Goal: Information Seeking & Learning: Learn about a topic

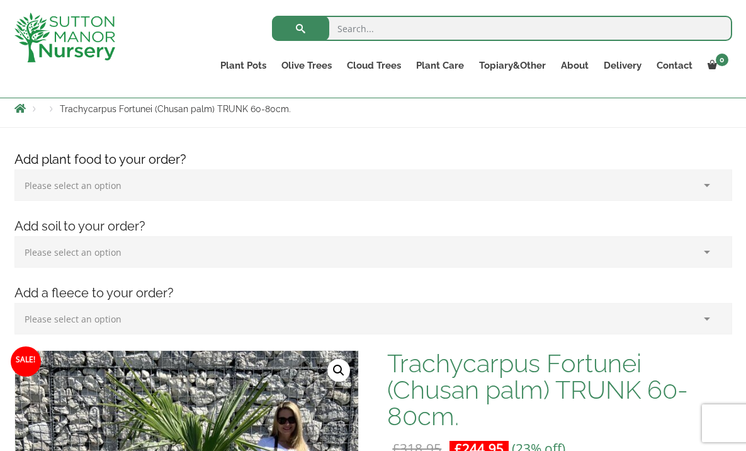
scroll to position [94, 0]
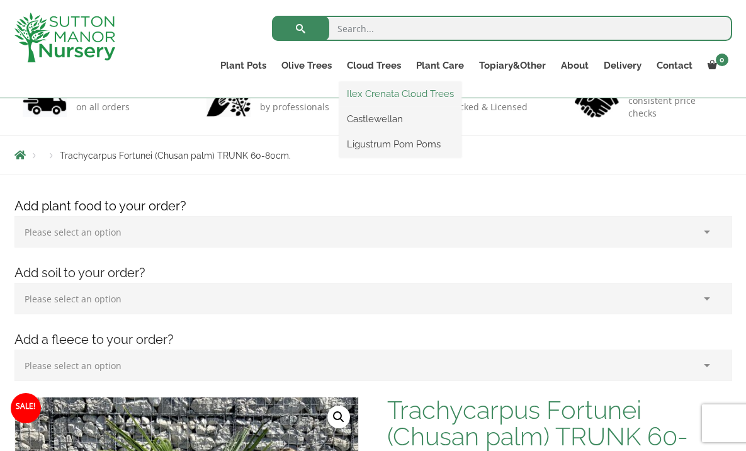
click at [387, 93] on link "Ilex Crenata Cloud Trees" at bounding box center [400, 93] width 122 height 19
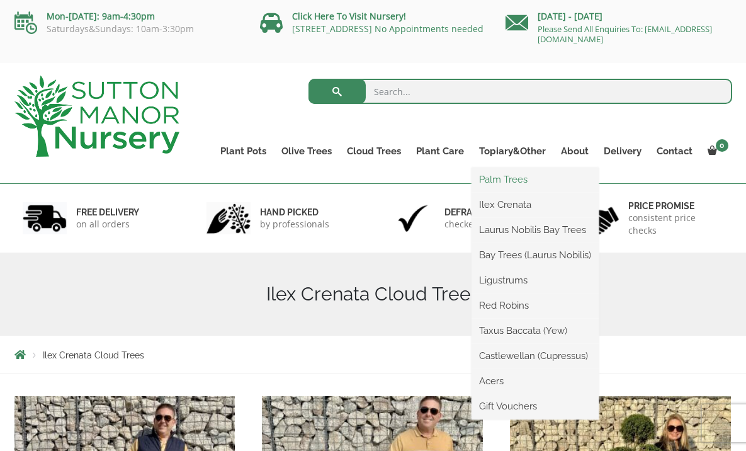
click at [500, 184] on link "Palm Trees" at bounding box center [535, 179] width 127 height 19
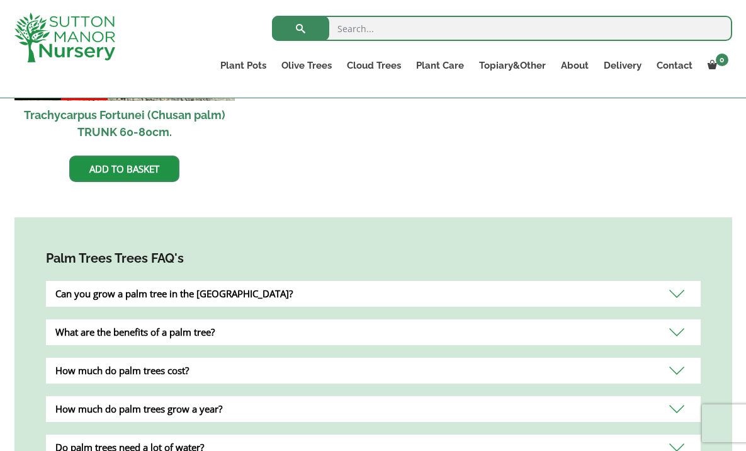
scroll to position [695, 0]
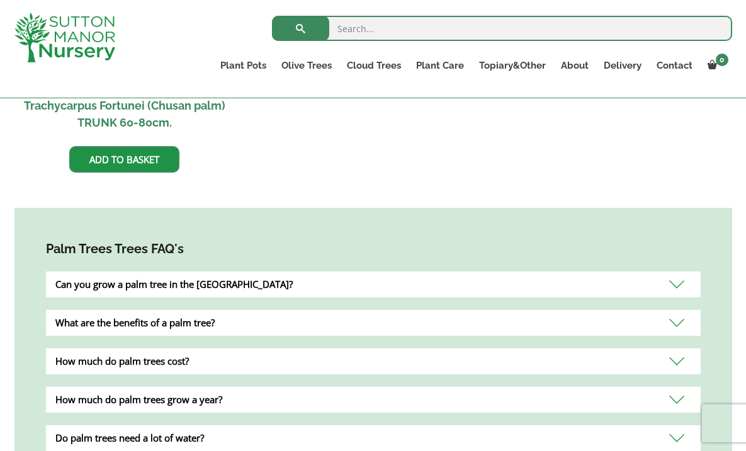
click at [467, 272] on div "Can you grow a palm tree in the UK?" at bounding box center [373, 284] width 655 height 26
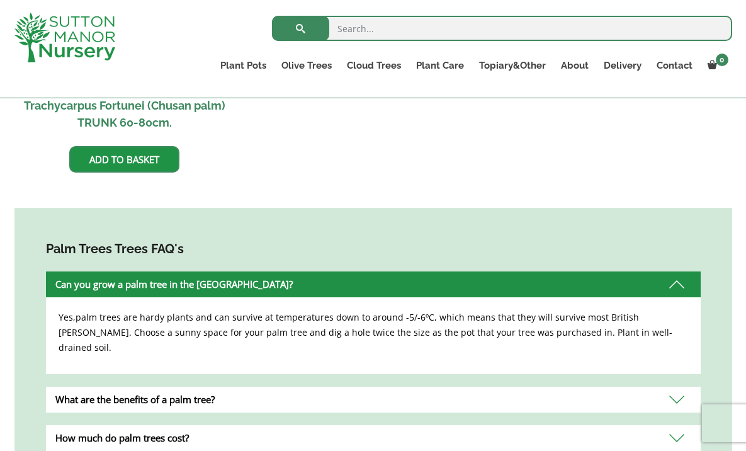
scroll to position [714, 0]
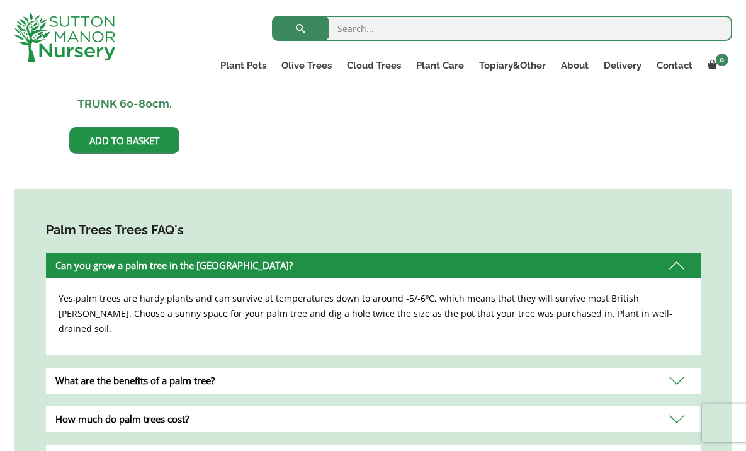
click at [425, 368] on div "What are the benefits of a palm tree?" at bounding box center [373, 381] width 655 height 26
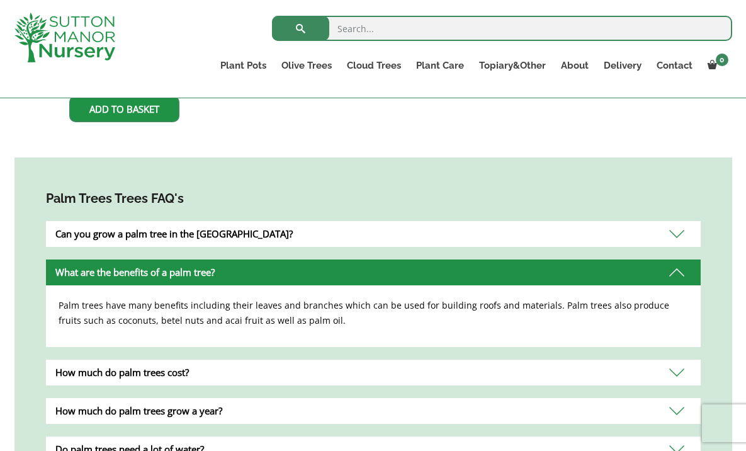
scroll to position [750, 0]
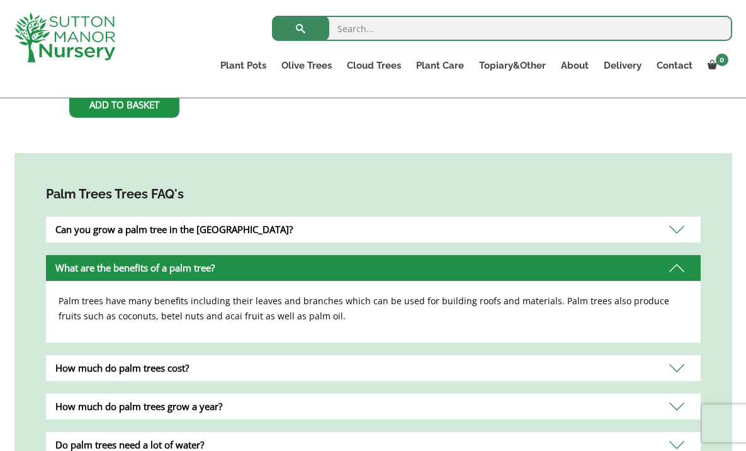
click at [426, 358] on div "How much do palm trees cost?" at bounding box center [373, 368] width 655 height 26
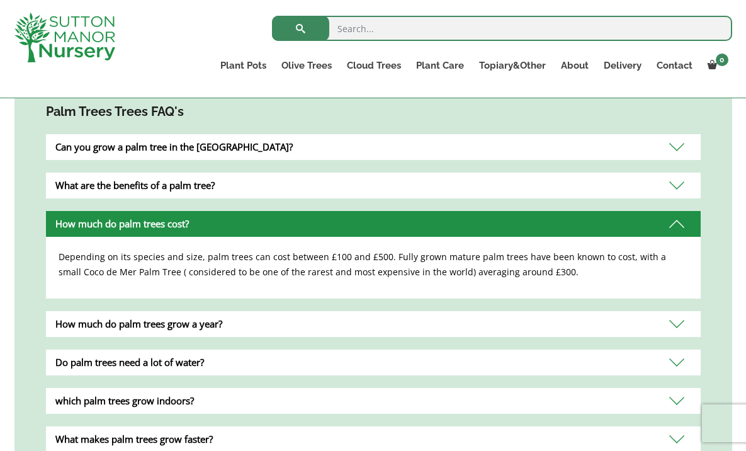
scroll to position [835, 0]
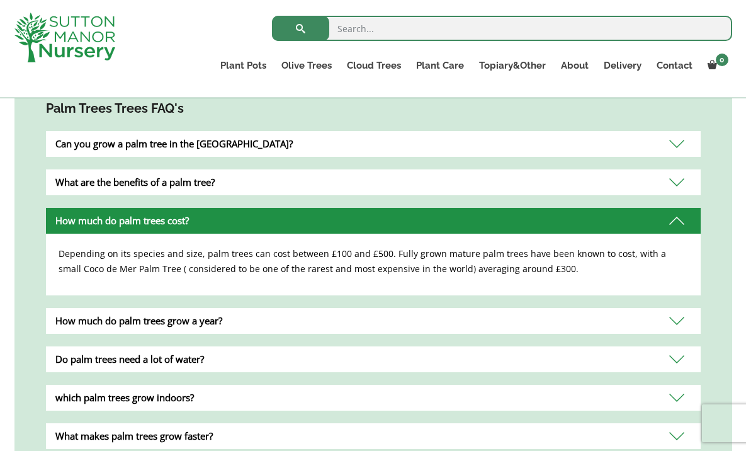
click at [450, 310] on div "How much do palm trees grow a year?" at bounding box center [373, 321] width 655 height 26
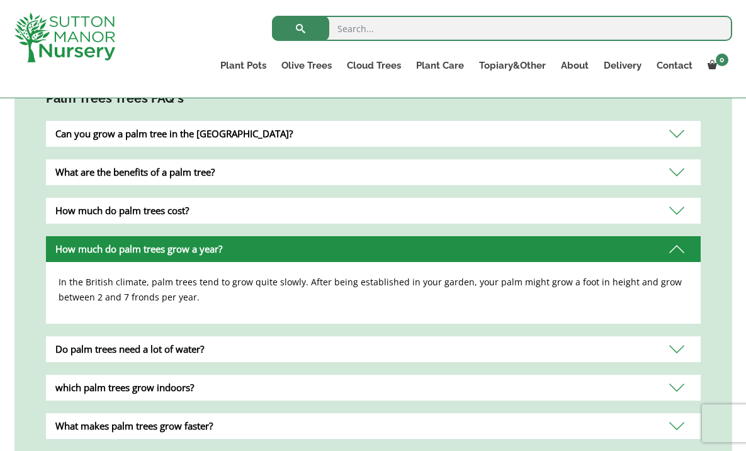
scroll to position [856, 0]
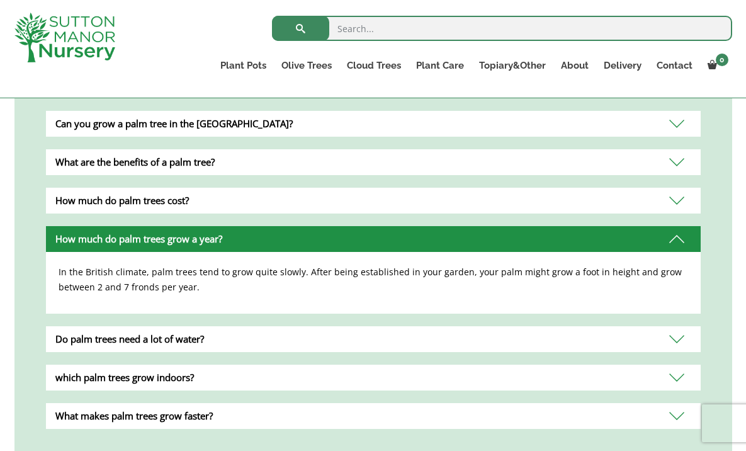
click at [446, 326] on div "Do palm trees need a lot of water?" at bounding box center [373, 339] width 655 height 26
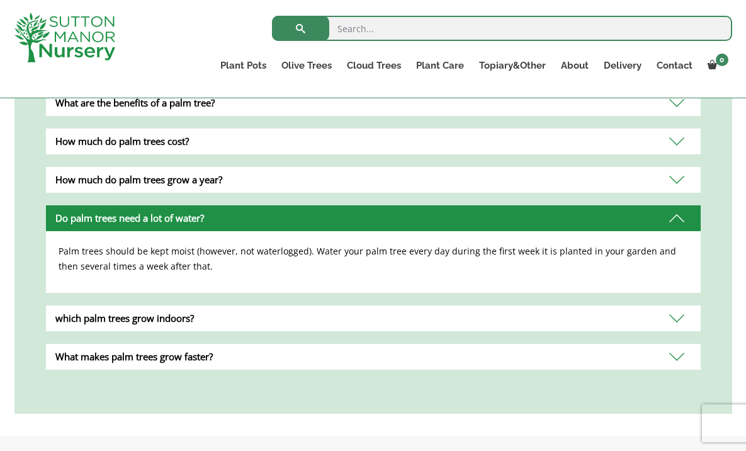
scroll to position [916, 0]
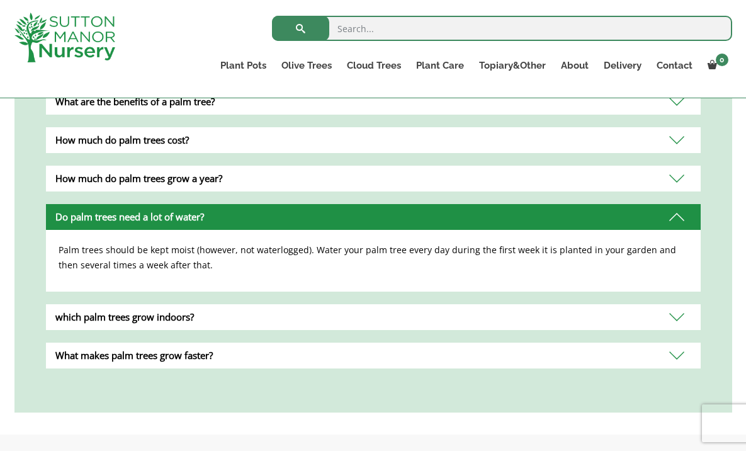
click at [429, 342] on div "What makes palm trees grow faster?" at bounding box center [373, 355] width 655 height 26
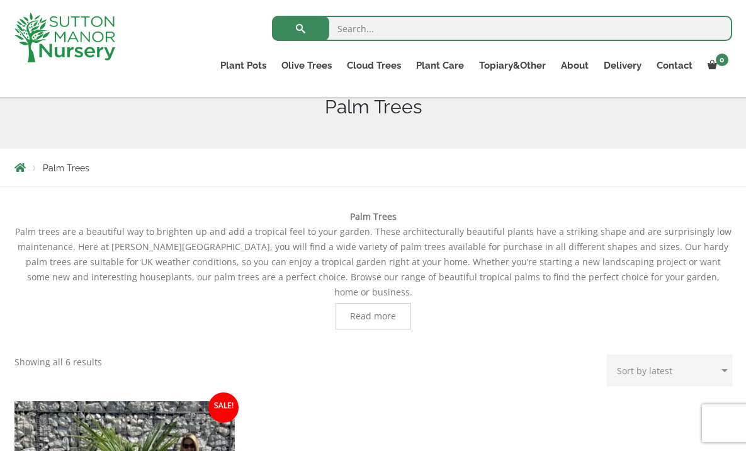
scroll to position [122, 0]
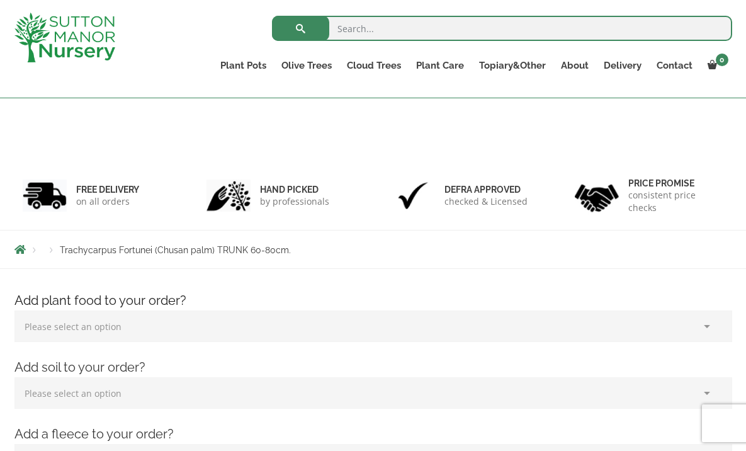
scroll to position [94, 0]
